Goal: Check status: Check status

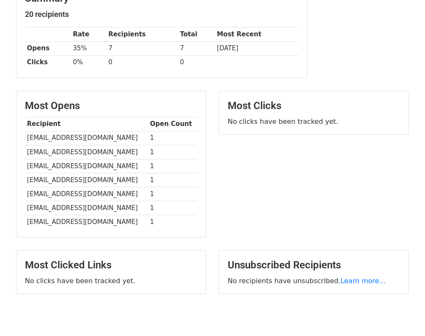
scroll to position [160, 0]
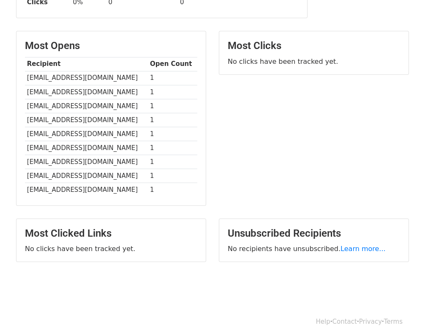
scroll to position [188, 0]
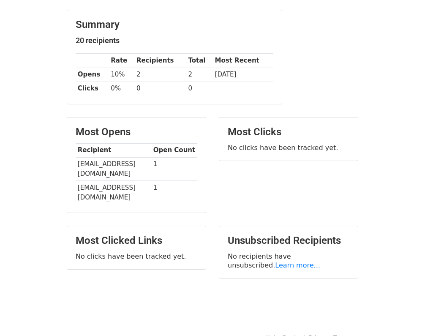
scroll to position [90, 0]
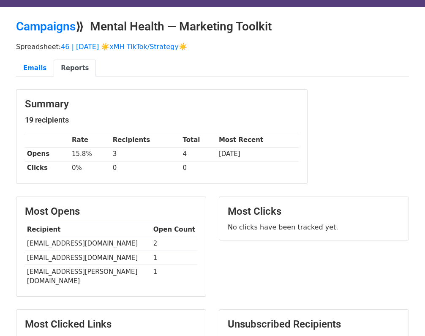
scroll to position [31, 0]
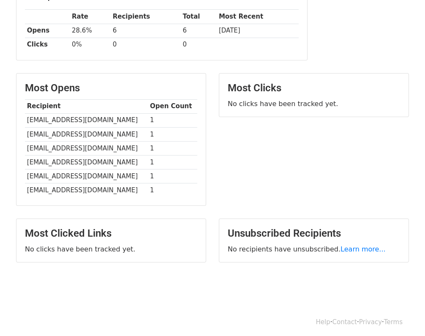
scroll to position [146, 0]
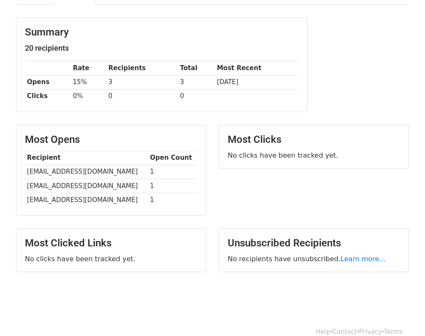
scroll to position [104, 0]
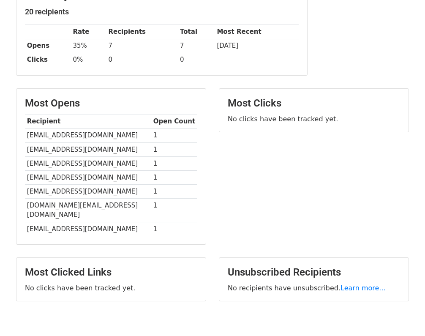
scroll to position [136, 0]
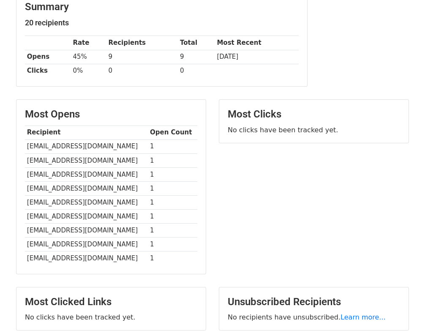
scroll to position [188, 0]
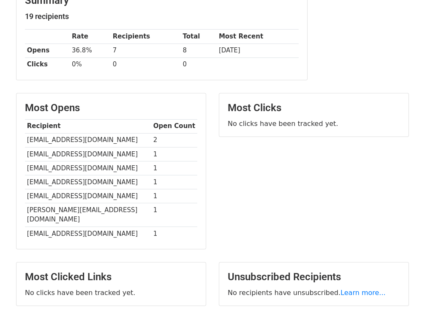
scroll to position [160, 0]
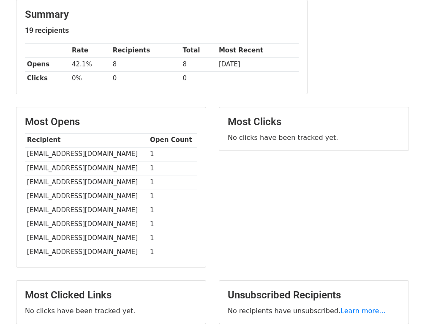
scroll to position [174, 0]
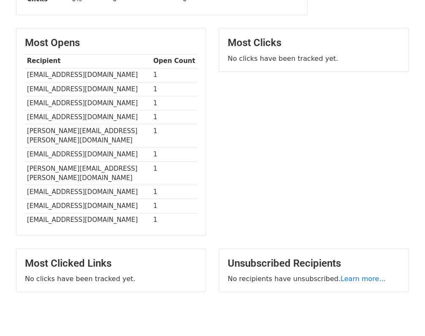
scroll to position [202, 0]
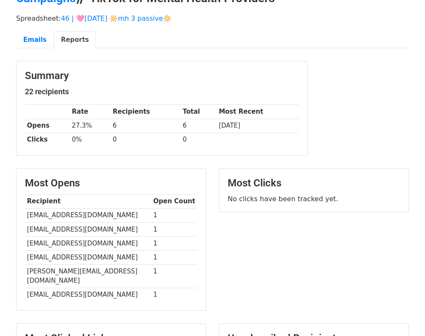
scroll to position [146, 0]
